Goal: Find specific page/section: Find specific page/section

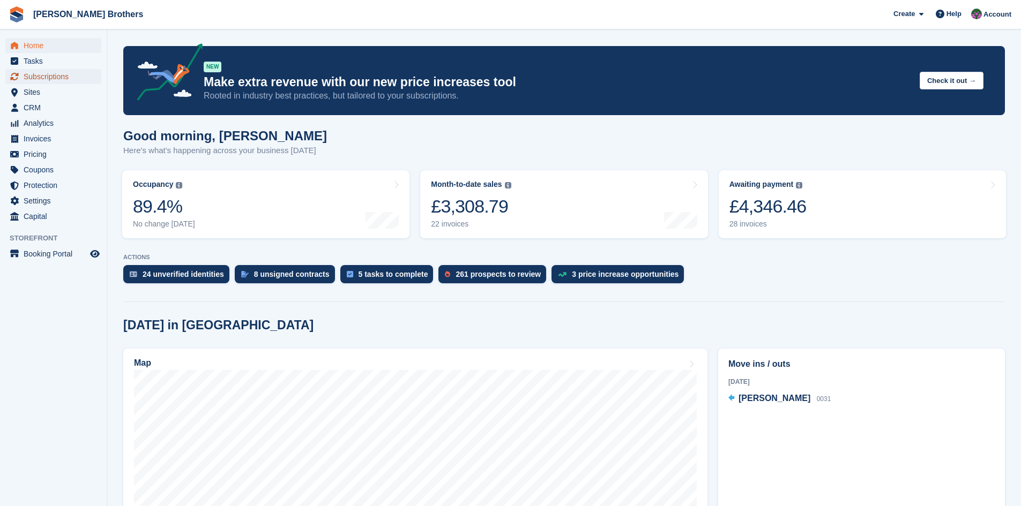
click at [55, 76] on span "Subscriptions" at bounding box center [56, 76] width 64 height 15
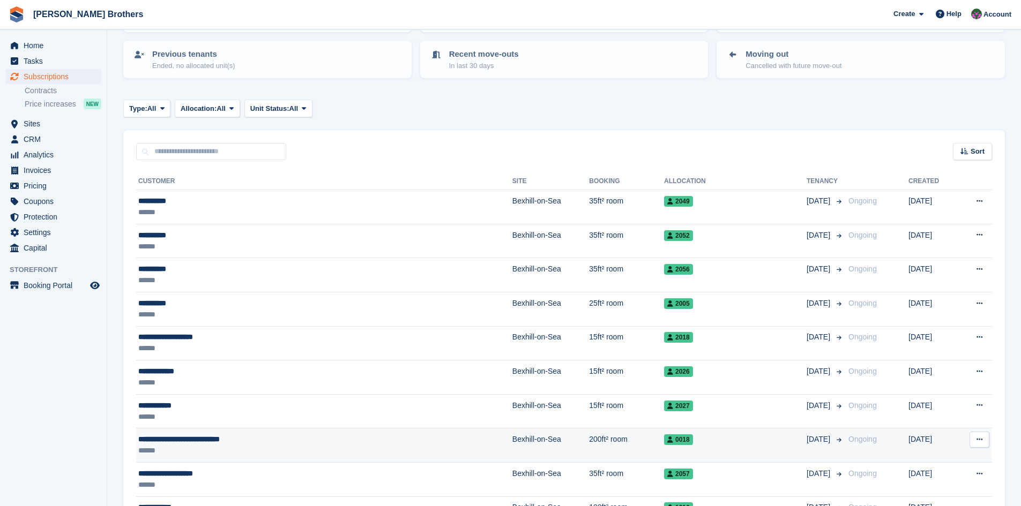
scroll to position [161, 0]
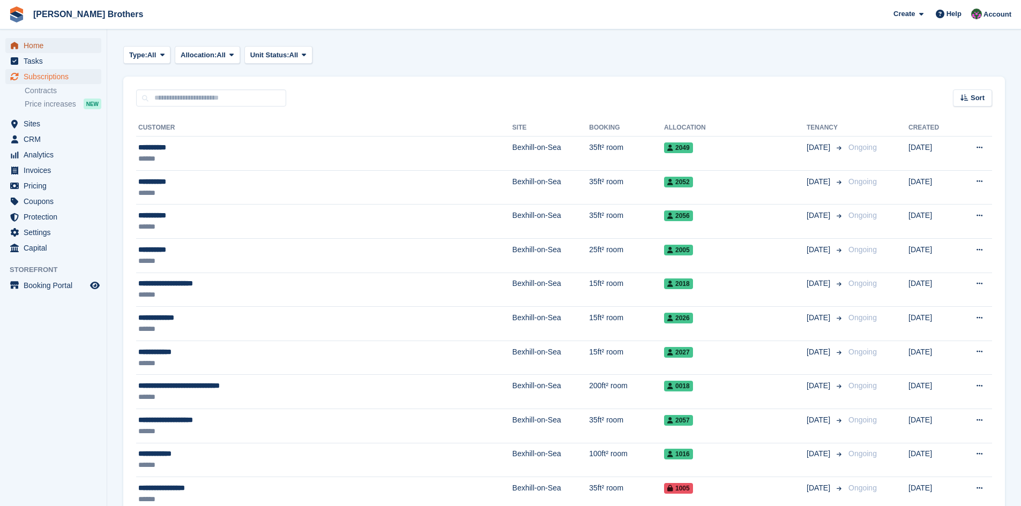
click at [35, 49] on span "Home" at bounding box center [56, 45] width 64 height 15
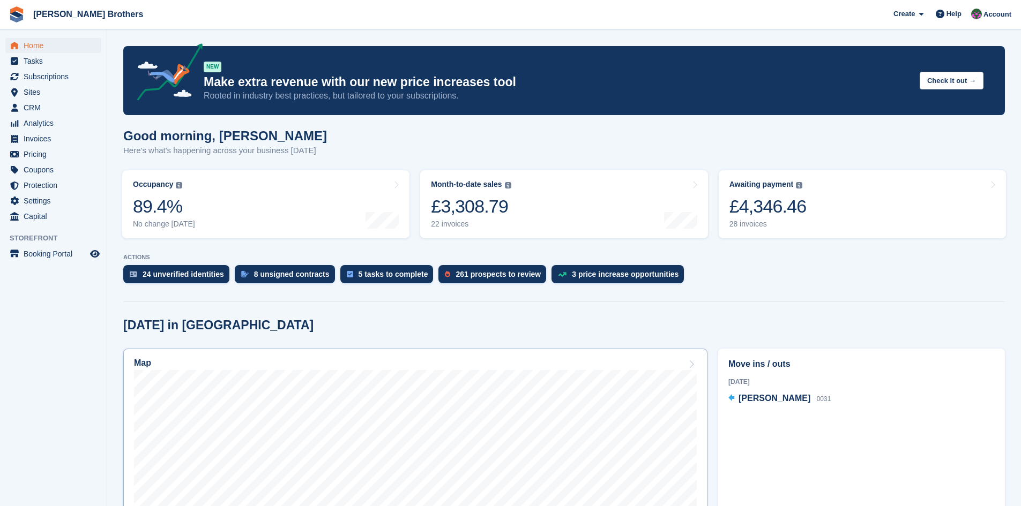
scroll to position [161, 0]
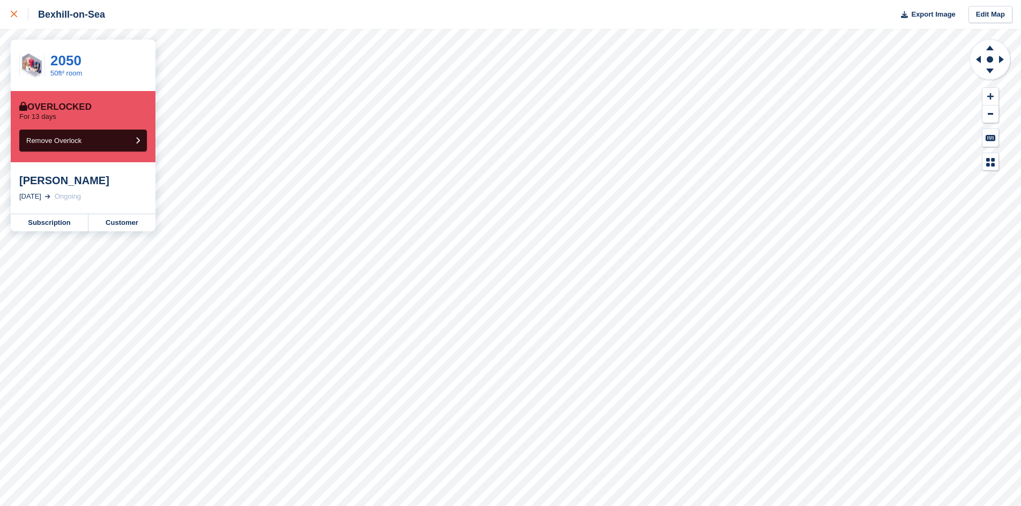
click at [16, 11] on div at bounding box center [20, 14] width 18 height 13
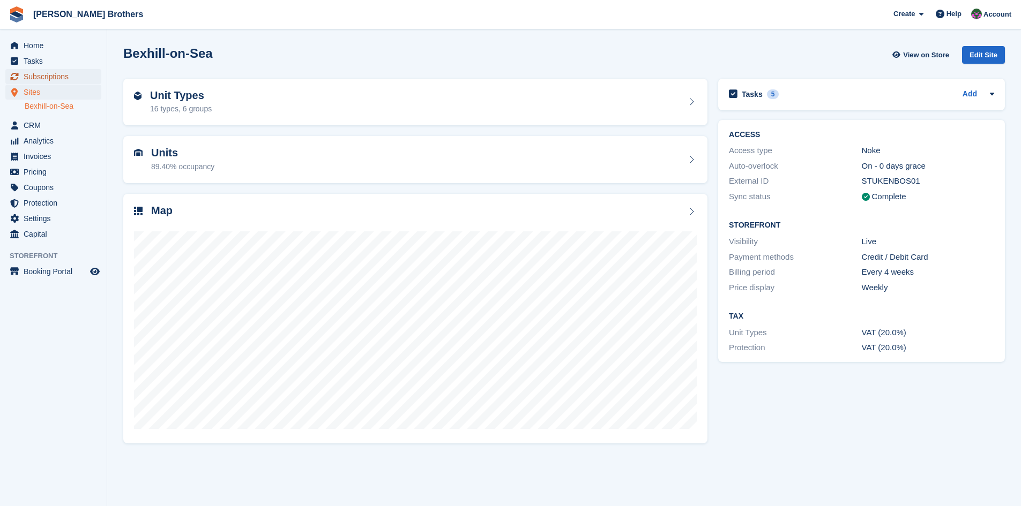
click at [32, 79] on span "Subscriptions" at bounding box center [56, 76] width 64 height 15
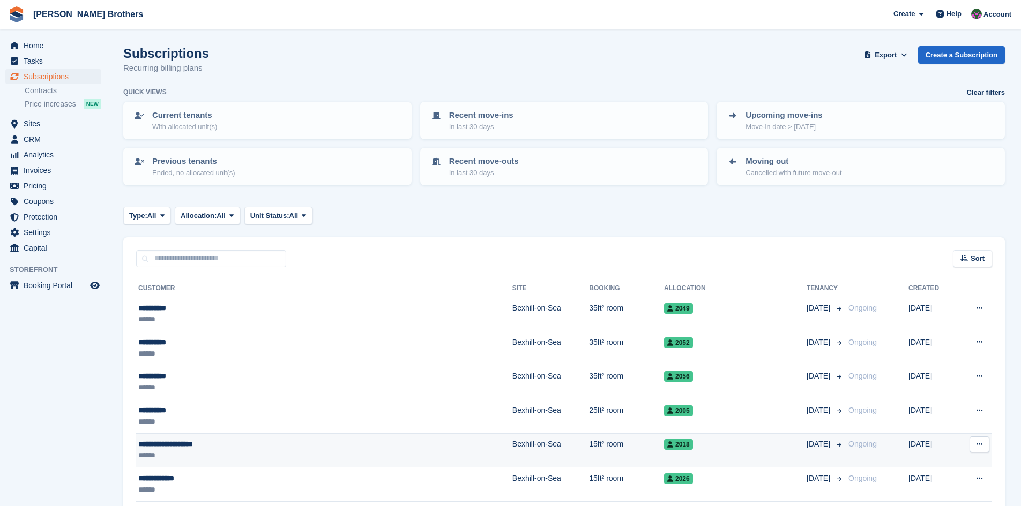
scroll to position [54, 0]
